Goal: Task Accomplishment & Management: Manage account settings

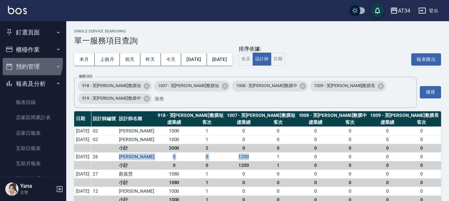
click at [30, 63] on button "預約管理" at bounding box center [33, 66] width 61 height 17
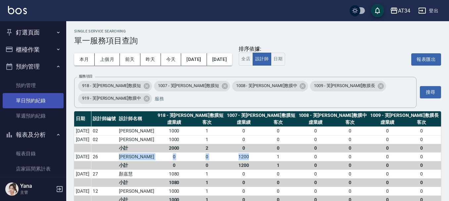
click at [41, 105] on link "單日預約紀錄" at bounding box center [33, 100] width 61 height 15
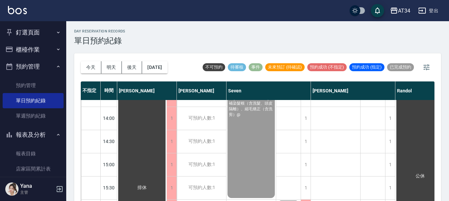
scroll to position [232, 0]
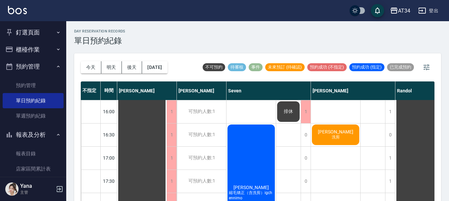
click at [327, 133] on div "章婷 洗剪" at bounding box center [335, 134] width 49 height 23
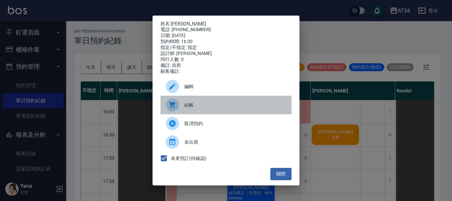
click at [236, 114] on div "結帳" at bounding box center [225, 105] width 131 height 19
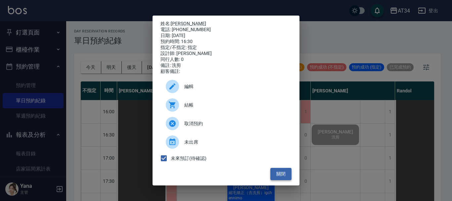
click at [278, 179] on button "關閉" at bounding box center [280, 174] width 21 height 12
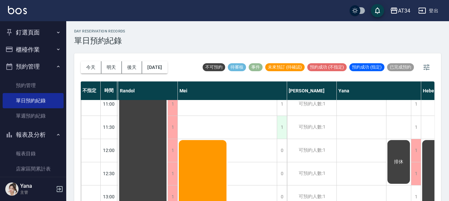
scroll to position [0, 277]
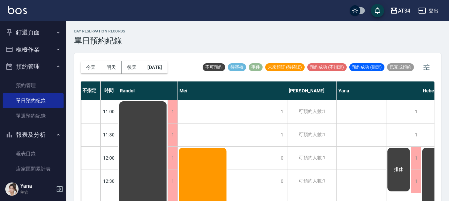
click at [39, 43] on button "櫃檯作業" at bounding box center [33, 49] width 61 height 17
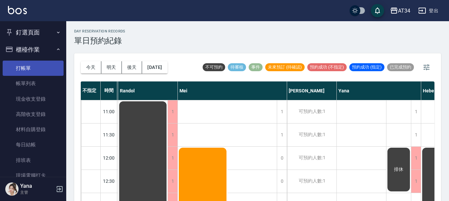
click at [23, 61] on link "打帳單" at bounding box center [33, 68] width 61 height 15
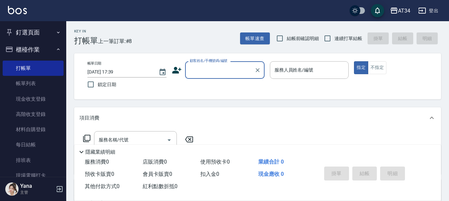
click at [189, 68] on input "顧客姓名/手機號碼/編號" at bounding box center [220, 70] width 64 height 12
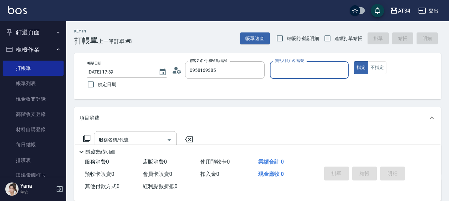
type input "Emily /0958169385/0958169385"
type input "Emily-12"
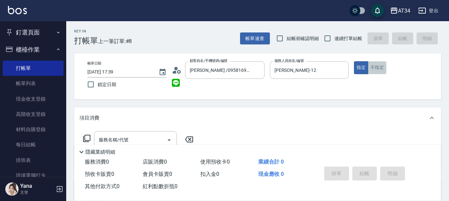
click at [375, 74] on button "不指定" at bounding box center [377, 67] width 19 height 13
click at [161, 128] on div "項目消費" at bounding box center [257, 117] width 367 height 21
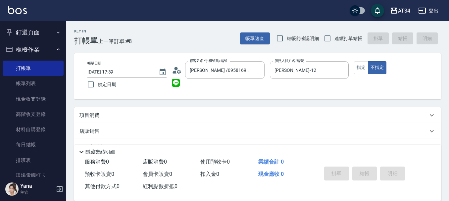
click at [145, 115] on div "項目消費" at bounding box center [253, 115] width 348 height 7
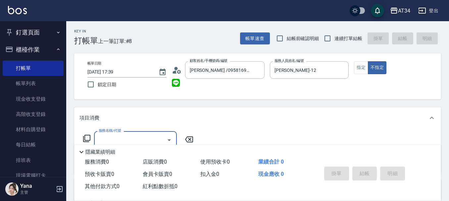
click at [144, 133] on div "服務名稱/代號" at bounding box center [135, 140] width 83 height 18
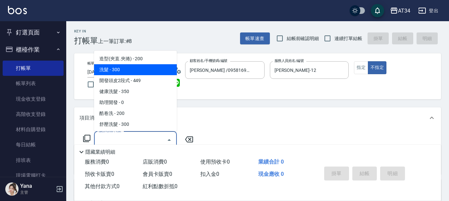
click at [145, 70] on span "洗髮 - 300" at bounding box center [135, 69] width 83 height 11
type input "洗髮(201)"
type input "30"
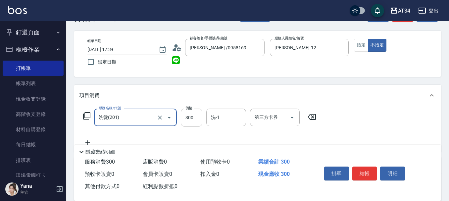
scroll to position [33, 0]
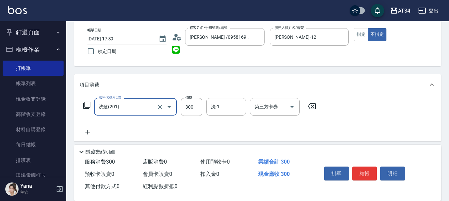
click at [86, 131] on icon at bounding box center [87, 132] width 17 height 8
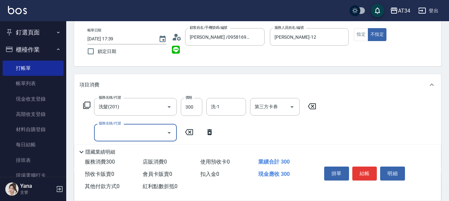
click at [130, 139] on div "服務名稱/代號" at bounding box center [135, 133] width 83 height 18
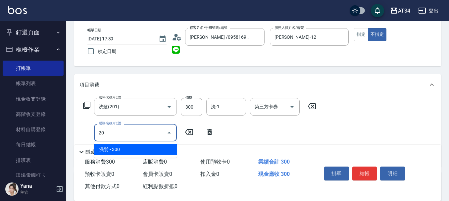
type input "2"
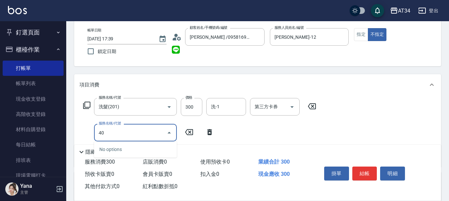
type input "401"
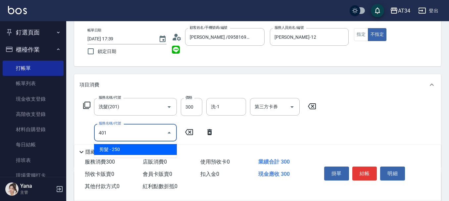
type input "50"
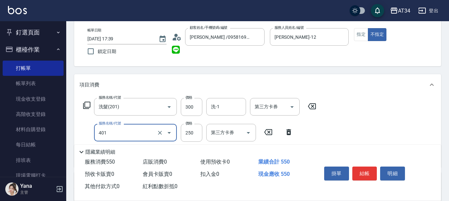
type input "剪髮(401)"
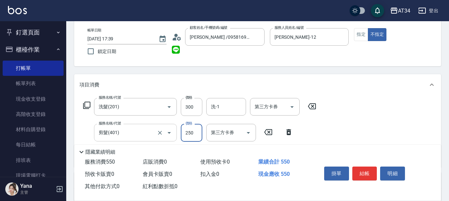
type input "2"
type input "30"
type input "299"
type input "50"
type input "299"
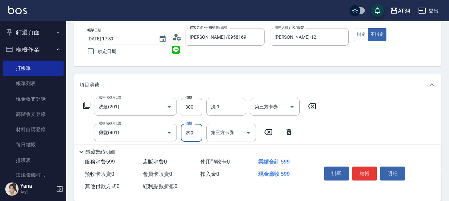
click at [190, 111] on input "300" at bounding box center [192, 107] width 22 height 18
type input "5"
type input "30"
type input "0"
type input "20"
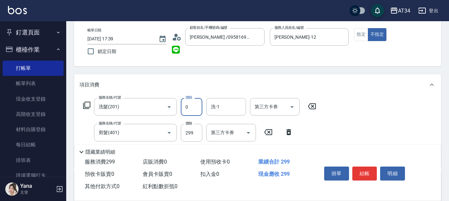
type input "33"
type input "30"
type input "35"
type input "60"
type input "350"
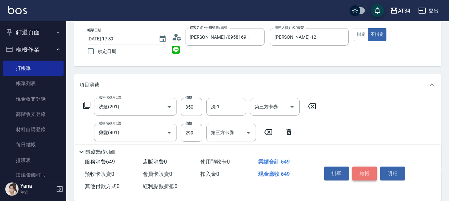
click at [365, 166] on button "結帳" at bounding box center [364, 173] width 25 height 14
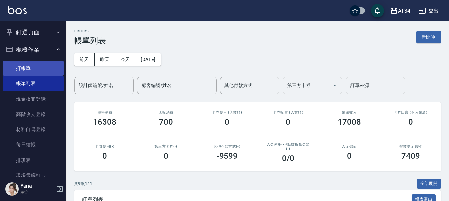
click at [18, 67] on link "打帳單" at bounding box center [33, 68] width 61 height 15
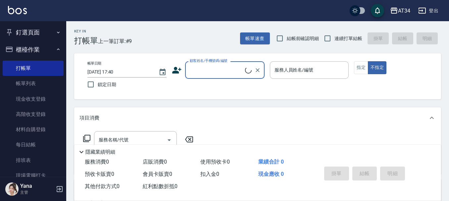
click at [221, 64] on div "顧客姓名/手機號碼/編號" at bounding box center [224, 70] width 79 height 18
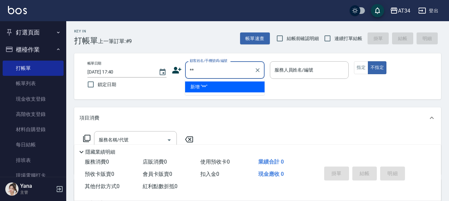
type input "**"
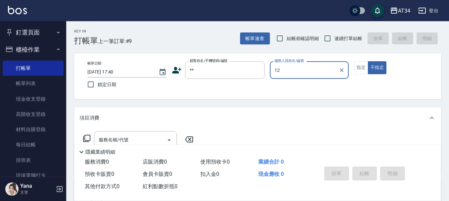
type input "12"
type input "新客人 姓名未設定/**/null"
type input "Emily-12"
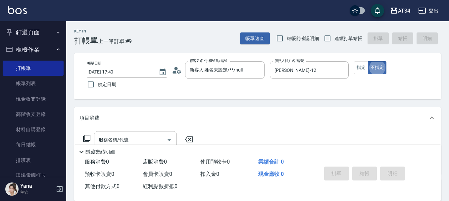
type button "false"
click at [122, 138] on div "服務名稱/代號 服務名稱/代號" at bounding box center [135, 140] width 83 height 18
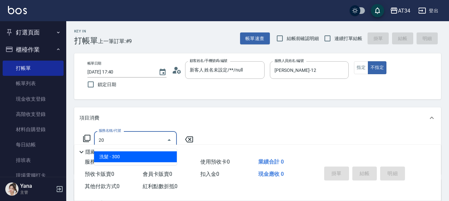
type input "2"
type input "401"
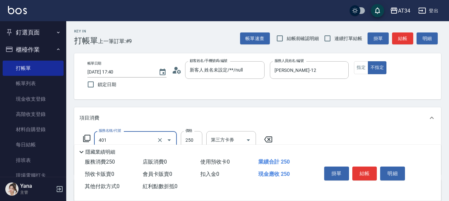
type input "20"
type input "剪髮(401)"
type input "2"
type input "0"
type input "2998"
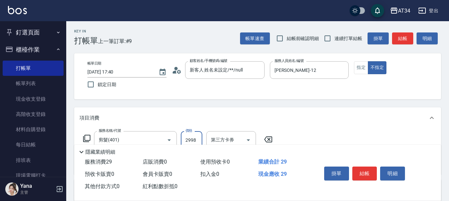
type input "290"
click at [195, 134] on input "2998" at bounding box center [192, 140] width 22 height 18
type input "2"
type input "0"
type input "29"
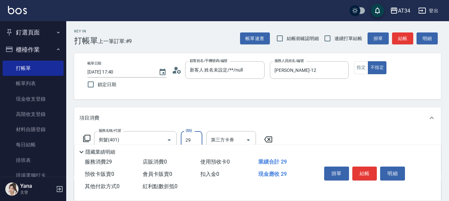
type input "20"
type input "299"
click at [366, 170] on button "結帳" at bounding box center [364, 173] width 25 height 14
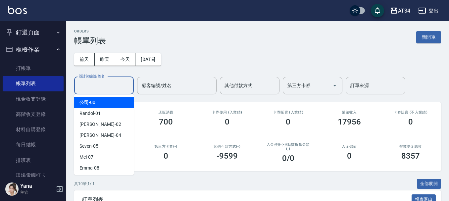
click at [89, 82] on div "設計師編號/姓名 設計師編號/姓名" at bounding box center [104, 86] width 60 height 18
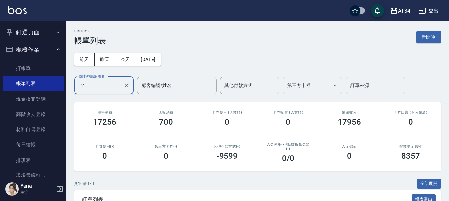
type input "Emily-12"
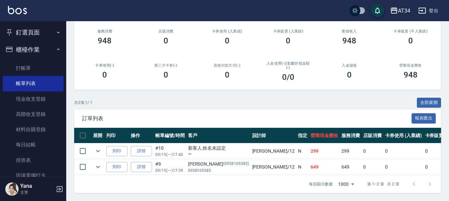
scroll to position [86, 0]
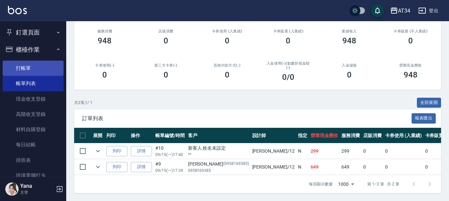
click at [19, 73] on link "打帳單" at bounding box center [33, 68] width 61 height 15
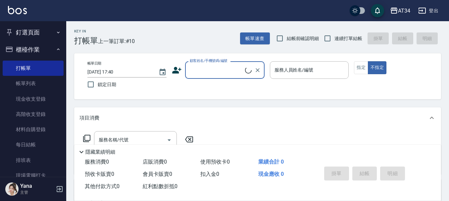
click at [45, 32] on button "釘選頁面" at bounding box center [33, 32] width 61 height 17
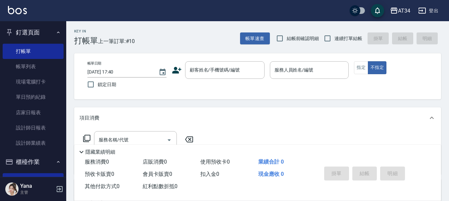
click at [45, 32] on button "釘選頁面" at bounding box center [33, 32] width 61 height 17
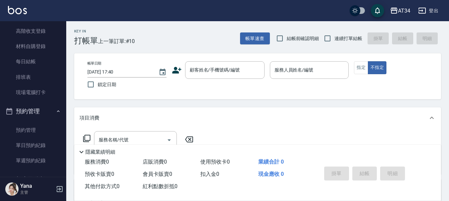
scroll to position [99, 0]
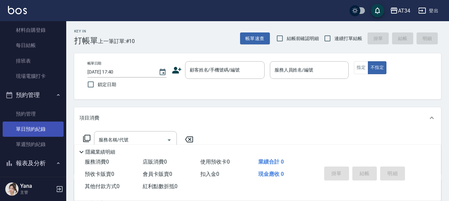
click at [33, 132] on link "單日預約紀錄" at bounding box center [33, 128] width 61 height 15
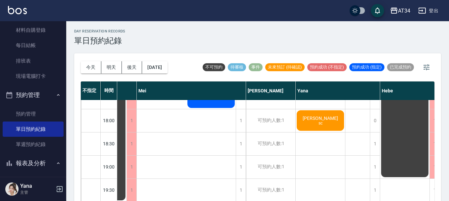
scroll to position [320, 380]
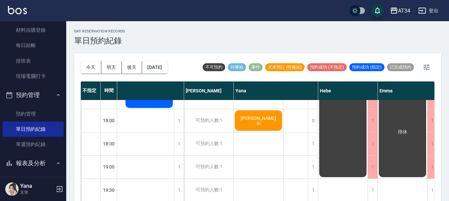
click at [258, 121] on span "sc" at bounding box center [258, 123] width 7 height 5
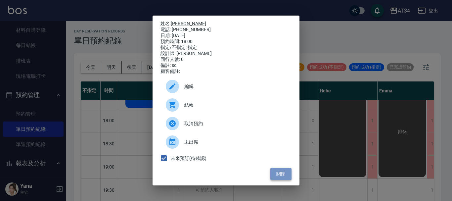
click at [287, 180] on button "關閉" at bounding box center [280, 174] width 21 height 12
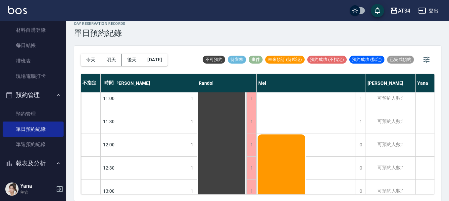
scroll to position [0, 198]
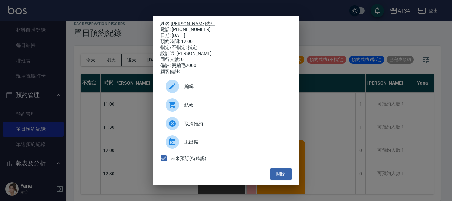
click at [188, 109] on span "結帳" at bounding box center [235, 105] width 102 height 7
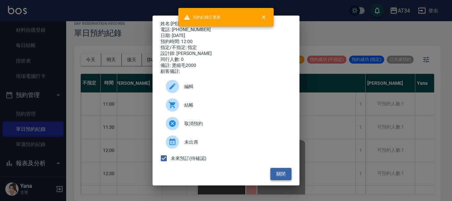
click at [289, 179] on button "關閉" at bounding box center [280, 174] width 21 height 12
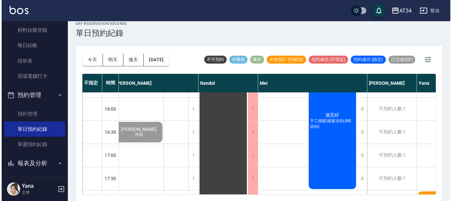
scroll to position [232, 198]
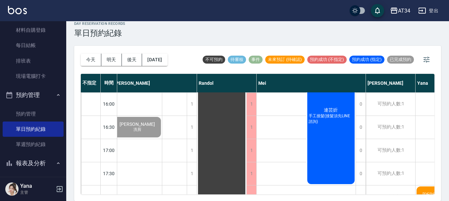
click at [332, 87] on div "Mei" at bounding box center [310, 83] width 109 height 19
click at [336, 113] on span "連芸妡" at bounding box center [330, 110] width 17 height 6
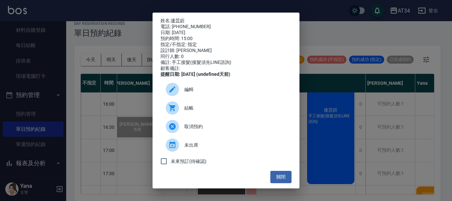
click at [197, 112] on span "結帳" at bounding box center [235, 108] width 102 height 7
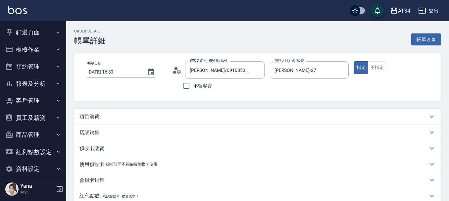
click at [147, 118] on div "項目消費" at bounding box center [253, 116] width 348 height 7
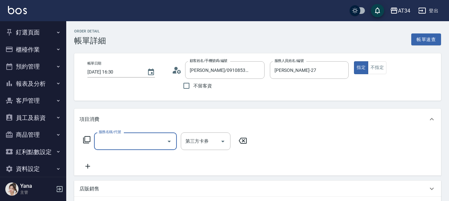
click at [151, 143] on input "服務名稱/代號" at bounding box center [130, 141] width 67 height 12
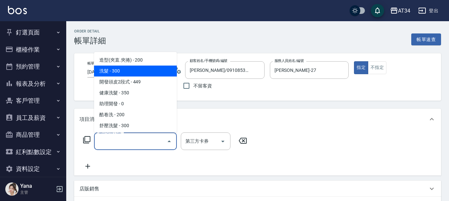
click at [150, 71] on span "洗髮 - 300" at bounding box center [135, 71] width 83 height 11
type input "洗髮(201)"
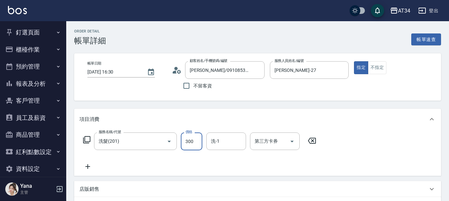
click at [190, 145] on input "300" at bounding box center [192, 141] width 22 height 18
type input "0"
type input "50"
type input "509"
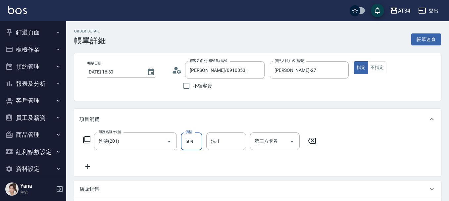
type input "0"
type input "330"
type input "0"
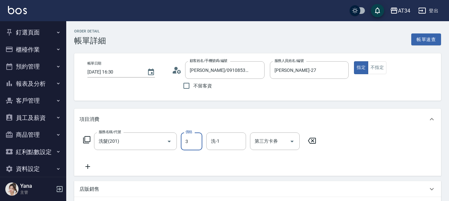
type input "30"
type input "300"
click at [231, 147] on div "洗-1" at bounding box center [226, 141] width 40 height 18
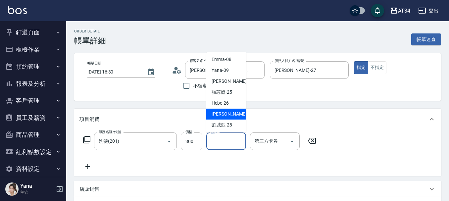
scroll to position [132, 0]
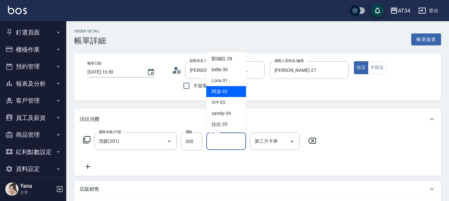
click at [228, 96] on div "阿源 -32" at bounding box center [226, 91] width 40 height 11
type input "阿源-32"
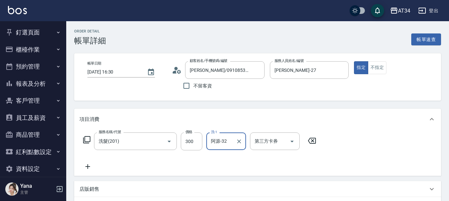
click at [87, 165] on icon at bounding box center [87, 166] width 17 height 8
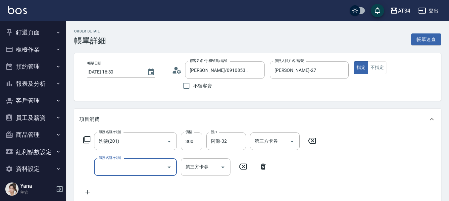
click at [105, 160] on div "服務名稱/代號" at bounding box center [135, 167] width 83 height 18
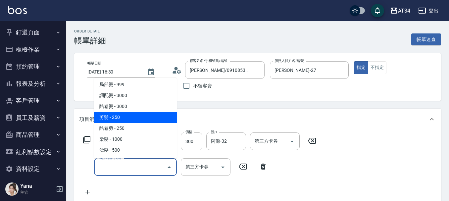
click at [111, 114] on span "剪髮 - 250" at bounding box center [135, 117] width 83 height 11
type input "50"
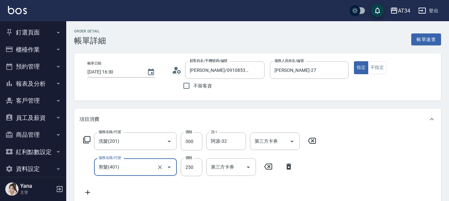
type input "2"
type input "30"
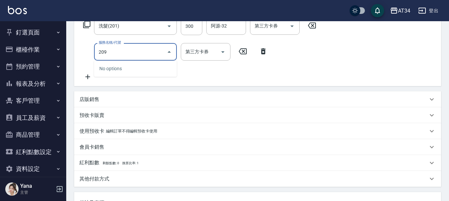
scroll to position [101, 0]
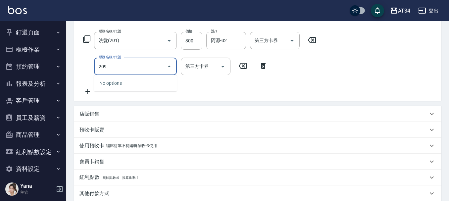
click at [154, 67] on input "209" at bounding box center [130, 67] width 67 height 12
click at [170, 67] on icon "Close" at bounding box center [168, 67] width 3 height 2
click at [161, 72] on input "209" at bounding box center [130, 67] width 67 height 12
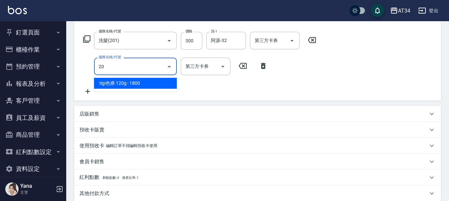
type input "2"
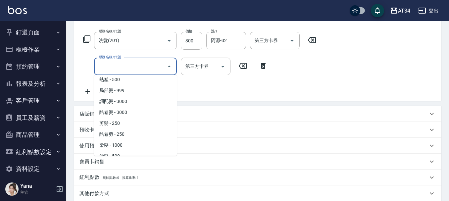
scroll to position [132, 0]
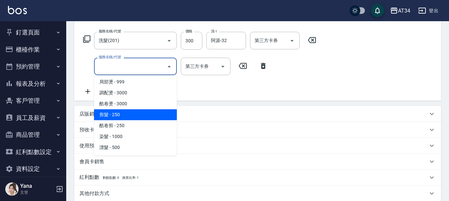
click at [136, 113] on span "剪髮 - 250" at bounding box center [135, 114] width 83 height 11
type input "50"
type input "剪髮(401)"
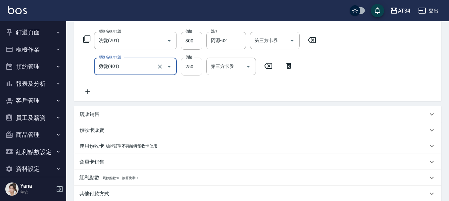
click at [190, 75] on input "250" at bounding box center [192, 67] width 22 height 18
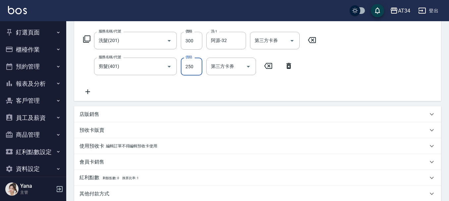
type input "30"
type input "209"
type input "50"
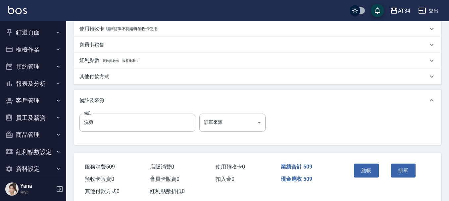
scroll to position [233, 0]
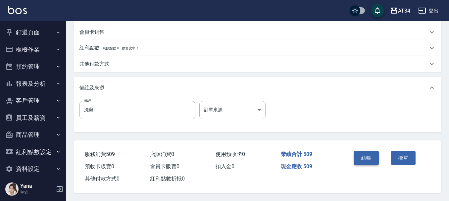
type input "209"
click at [370, 154] on button "結帳" at bounding box center [366, 158] width 25 height 14
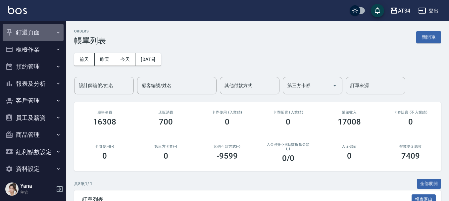
click at [33, 29] on button "釘選頁面" at bounding box center [33, 32] width 61 height 17
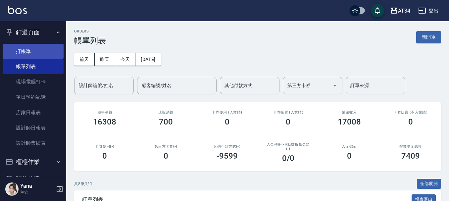
click at [48, 57] on link "打帳單" at bounding box center [33, 51] width 61 height 15
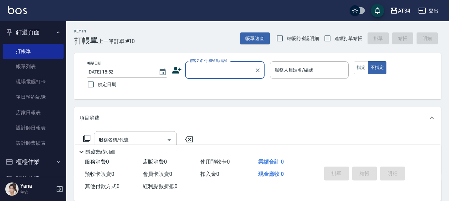
click at [219, 57] on div "帳單日期 2025/09/15 18:52 鎖定日期 顧客姓名/手機號碼/編號 顧客姓名/手機號碼/編號 服務人員姓名/編號 服務人員姓名/編號 指定 不指定" at bounding box center [257, 76] width 367 height 46
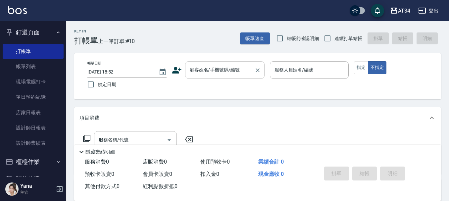
click at [211, 69] on input "顧客姓名/手機號碼/編號" at bounding box center [220, 70] width 64 height 12
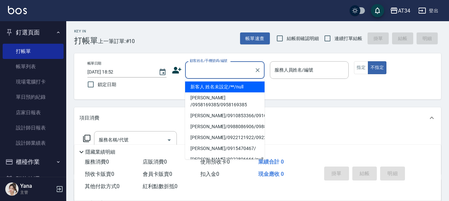
click at [173, 69] on icon at bounding box center [177, 70] width 10 height 10
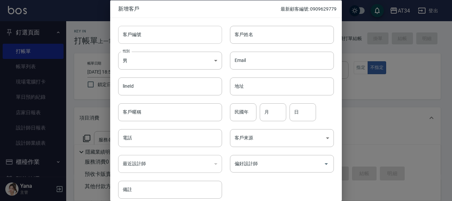
click at [141, 38] on input "客戶編號" at bounding box center [170, 34] width 104 height 18
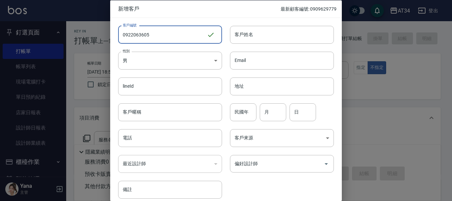
click at [152, 31] on input "0922063605" at bounding box center [162, 34] width 89 height 18
type input "0922063605"
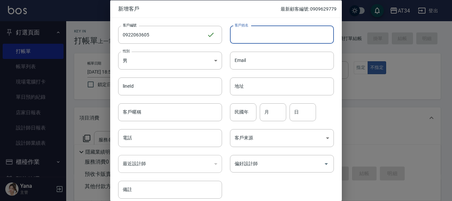
click at [265, 26] on input "客戶姓名" at bounding box center [282, 34] width 104 height 18
click at [265, 34] on input "客戶姓名" at bounding box center [282, 34] width 104 height 18
type input "ㄋ"
type input "王逸萍"
click at [242, 116] on input "民國年" at bounding box center [243, 112] width 26 height 18
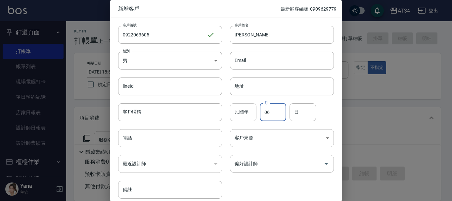
type input "06"
type input "0"
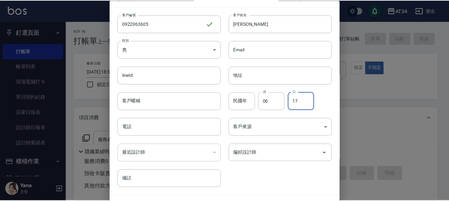
scroll to position [28, 0]
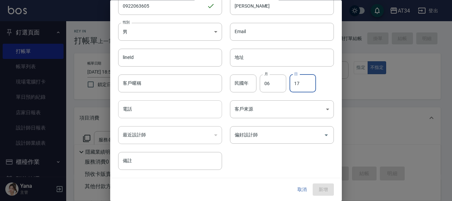
type input "17"
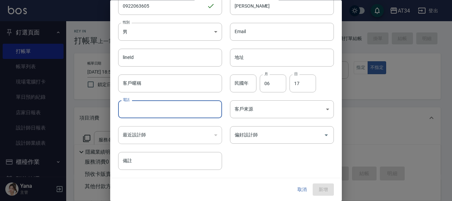
click at [161, 112] on input "電話" at bounding box center [170, 110] width 104 height 18
paste input "0922063605"
type input "0922063605"
click at [315, 186] on button "新增" at bounding box center [323, 190] width 21 height 12
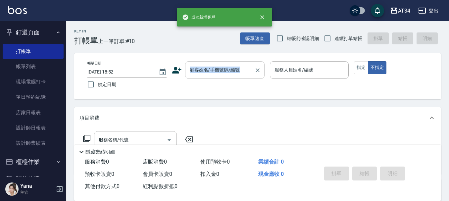
click at [215, 64] on div "帳單日期 2025/09/15 18:52 鎖定日期 顧客姓名/手機號碼/編號 顧客姓名/手機號碼/編號 服務人員姓名/編號 服務人員姓名/編號 指定 不指定" at bounding box center [257, 76] width 367 height 46
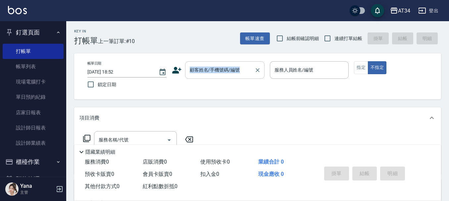
click at [215, 64] on div "顧客姓名/手機號碼/編號" at bounding box center [224, 70] width 79 height 18
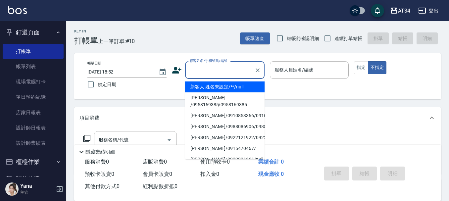
paste input "0922063605"
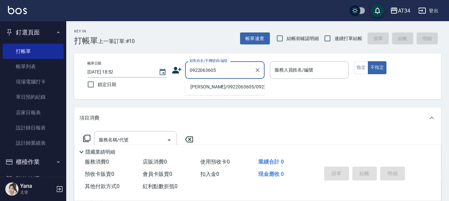
click at [204, 82] on li "王逸萍/0922063605/0922063605" at bounding box center [224, 86] width 79 height 11
type input "王逸萍/0922063605/0922063605"
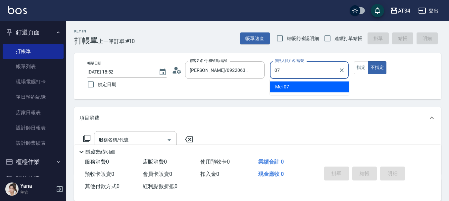
type input "Mei-07"
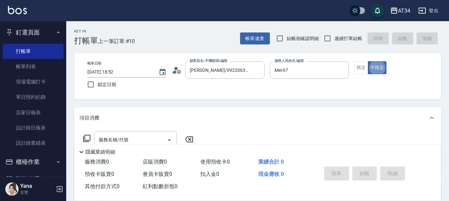
type button "false"
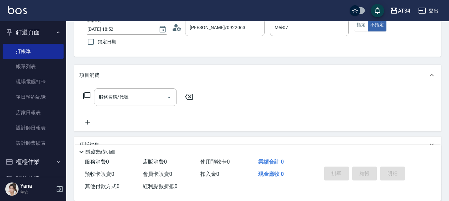
scroll to position [66, 0]
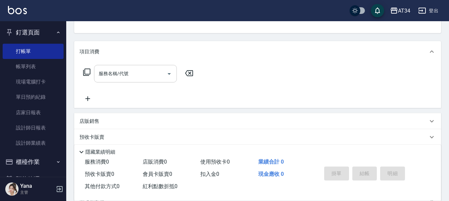
click at [123, 73] on div "服務名稱/代號 服務名稱/代號" at bounding box center [135, 74] width 83 height 18
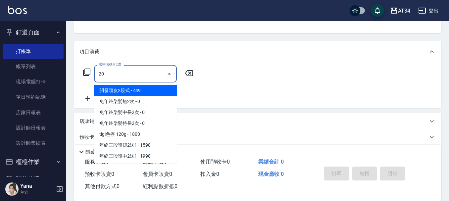
type input "201"
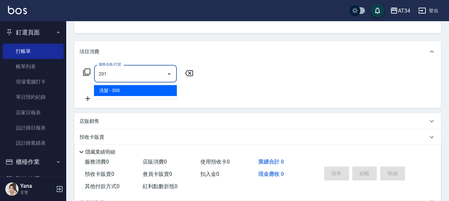
type input "30"
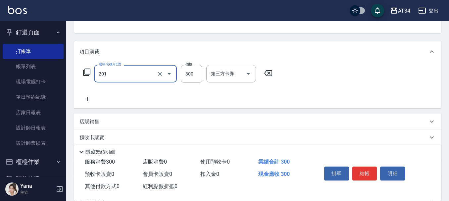
type input "洗髮(201)"
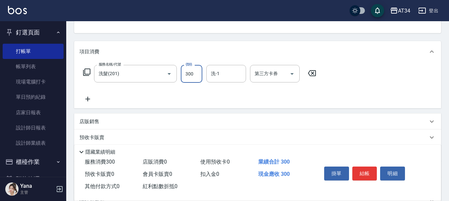
click at [86, 91] on div "服務名稱/代號 洗髮(201) 服務名稱/代號 價格 300 價格 洗-1 洗-1 第三方卡券 第三方卡券" at bounding box center [199, 84] width 241 height 38
click at [86, 92] on div "服務名稱/代號 洗髮(201) 服務名稱/代號 價格 300 價格 洗-1 洗-1 第三方卡券 第三方卡券" at bounding box center [199, 84] width 241 height 38
click at [88, 95] on div "服務名稱/代號 洗髮(201) 服務名稱/代號 價格 300 價格 洗-1 洗-1 第三方卡券 第三方卡券" at bounding box center [199, 84] width 241 height 38
click at [88, 95] on icon at bounding box center [87, 99] width 17 height 8
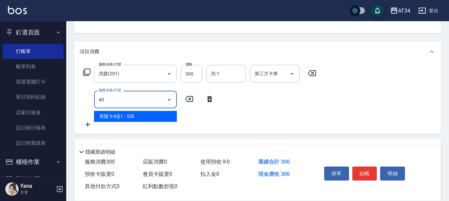
type input "401"
type input "50"
type input "剪髮(401)"
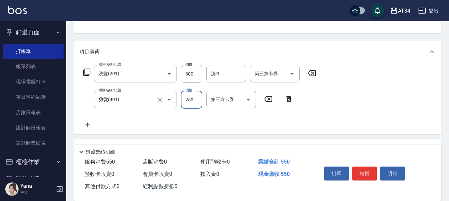
type input "30"
type input "299"
type input "50"
type input "299"
click at [232, 73] on input "洗-1" at bounding box center [226, 74] width 34 height 12
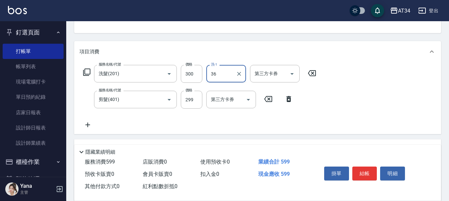
type input "張可芮-36"
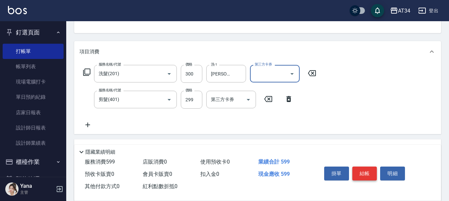
click at [373, 166] on button "結帳" at bounding box center [364, 173] width 25 height 14
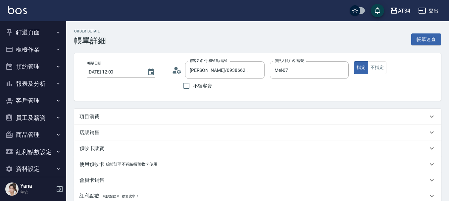
click at [103, 121] on div "項目消費" at bounding box center [257, 117] width 367 height 16
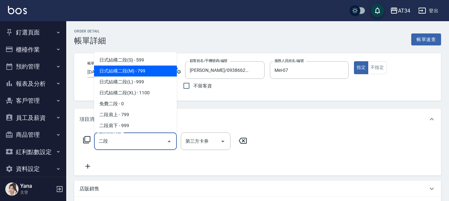
click at [158, 66] on span "日式結構二段(M) - 799" at bounding box center [135, 71] width 83 height 11
type input "日式結構二段(M)(605)"
type input "70"
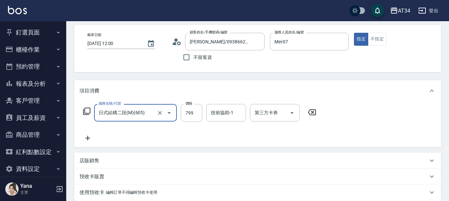
scroll to position [66, 0]
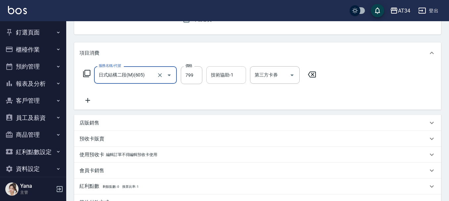
type input "日式結構二段(M)(605)"
click at [238, 74] on input "技術協助-1" at bounding box center [226, 75] width 34 height 12
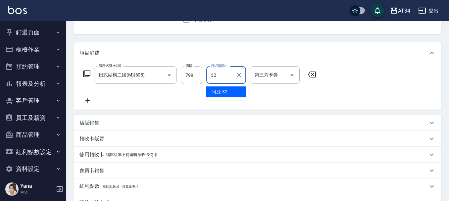
type input "阿源-32"
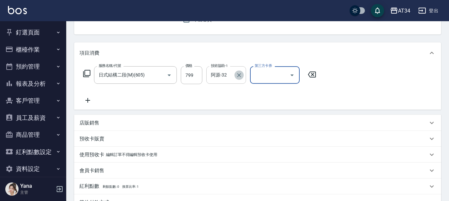
click at [239, 77] on icon "Clear" at bounding box center [239, 75] width 7 height 7
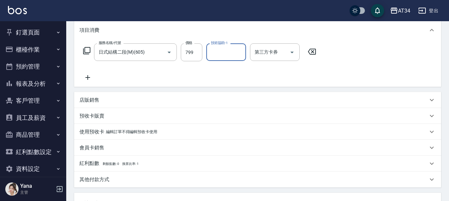
scroll to position [99, 0]
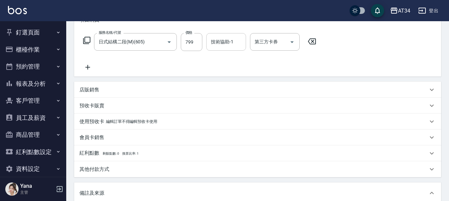
click at [88, 67] on icon at bounding box center [87, 67] width 17 height 8
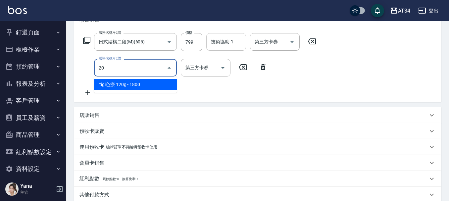
type input "201"
type input "100"
type input "洗髮(201)"
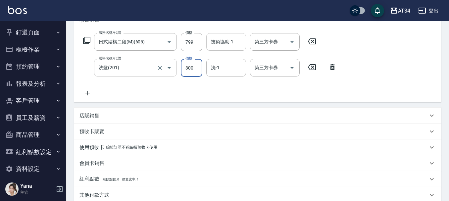
type input "3"
type input "80"
type input "30"
type input "100"
type input "300"
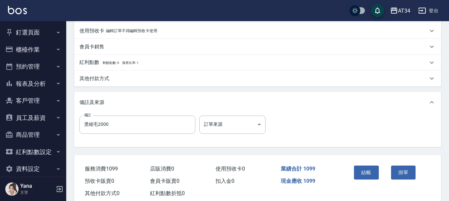
scroll to position [233, 0]
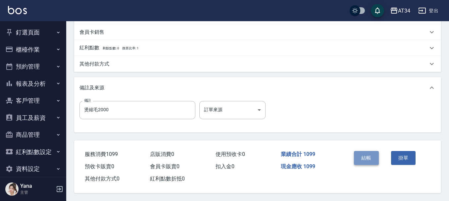
click at [359, 161] on button "結帳" at bounding box center [366, 158] width 25 height 14
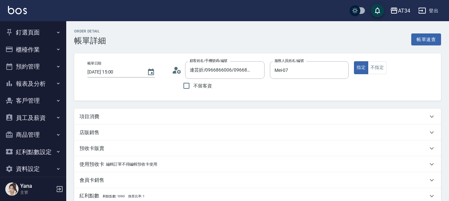
click at [105, 115] on div "項目消費" at bounding box center [253, 116] width 348 height 7
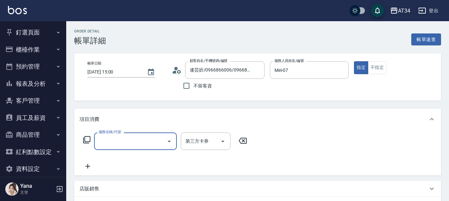
type input "ㄎ"
type input "704"
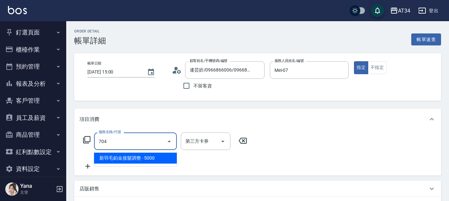
type input "500"
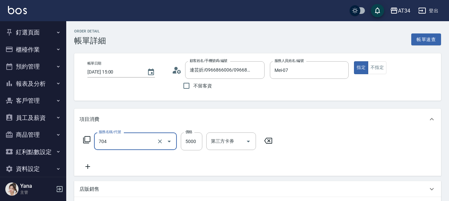
type input "新羽毛鉑金接髮調整(704)"
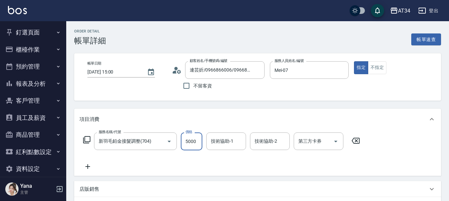
type input "0"
type input "35"
type input "30"
type input "350"
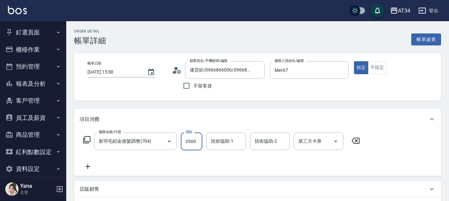
type input "3500"
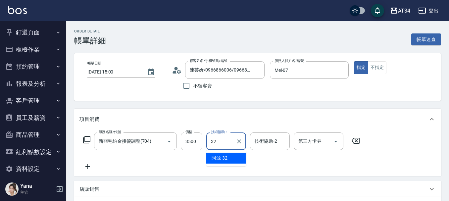
type input "阿源-32"
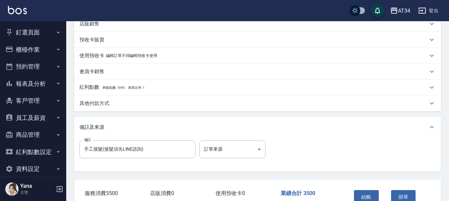
scroll to position [165, 0]
click at [357, 197] on button "結帳" at bounding box center [366, 197] width 25 height 14
